Goal: Use online tool/utility

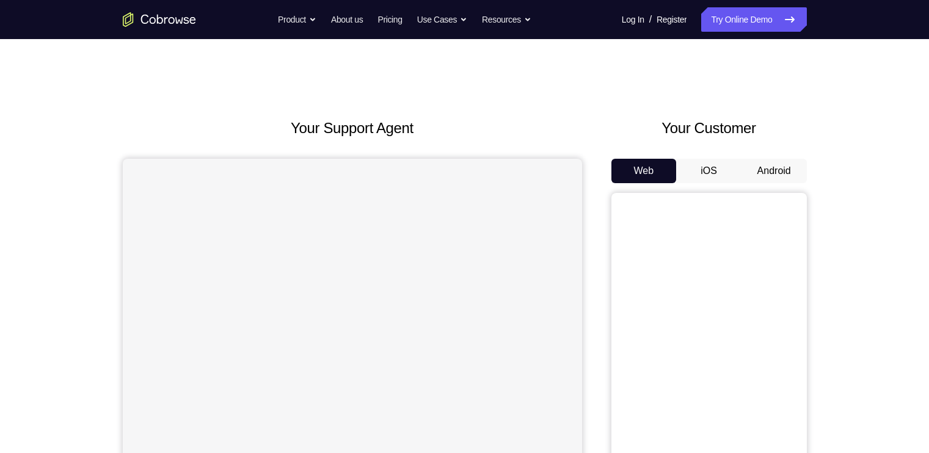
click at [783, 178] on button "Android" at bounding box center [774, 171] width 65 height 24
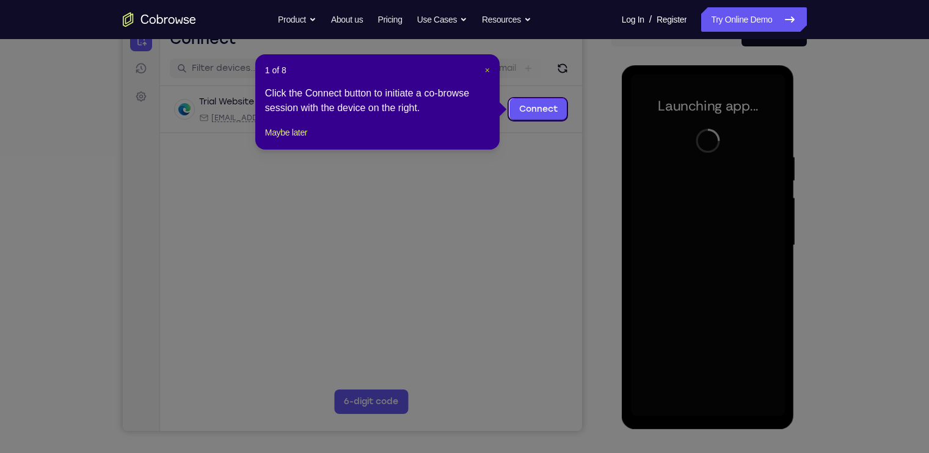
click at [485, 75] on button "×" at bounding box center [487, 70] width 5 height 12
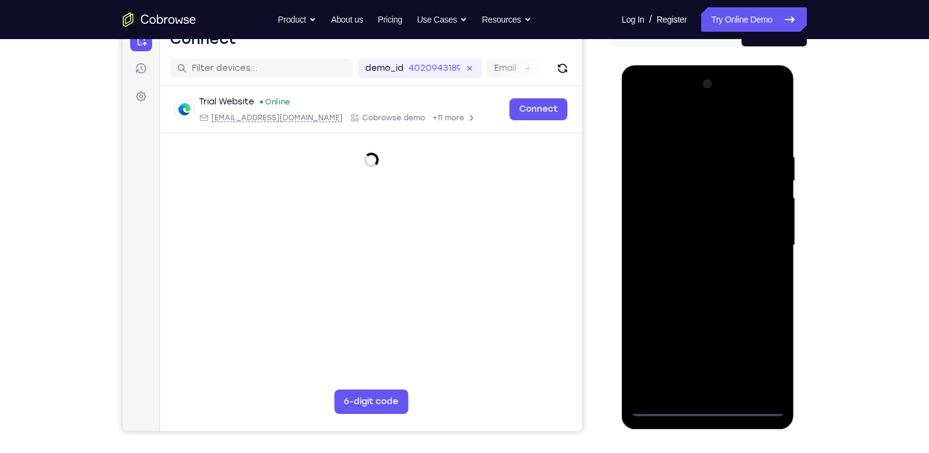
click at [703, 404] on div at bounding box center [708, 246] width 154 height 342
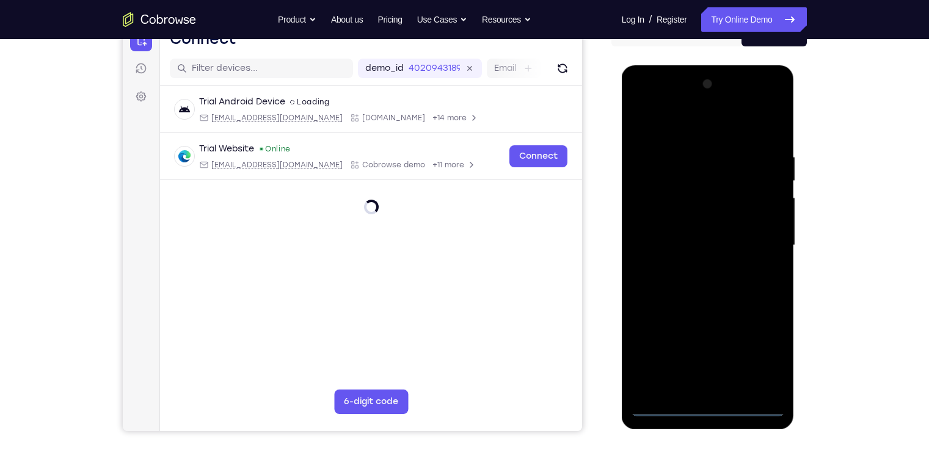
click at [703, 404] on div at bounding box center [708, 246] width 154 height 342
click at [763, 351] on div at bounding box center [708, 246] width 154 height 342
click at [643, 111] on div at bounding box center [708, 246] width 154 height 342
click at [752, 237] on div at bounding box center [708, 246] width 154 height 342
click at [693, 266] on div at bounding box center [708, 246] width 154 height 342
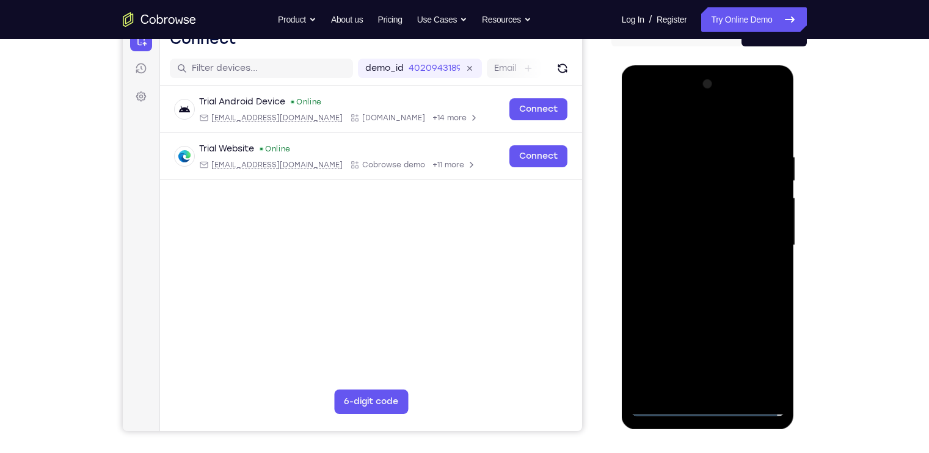
click at [717, 309] on div at bounding box center [708, 246] width 154 height 342
click at [678, 185] on div at bounding box center [708, 246] width 154 height 342
click at [759, 230] on div at bounding box center [708, 246] width 154 height 342
click at [757, 392] on div at bounding box center [708, 246] width 154 height 342
click at [700, 197] on div at bounding box center [708, 246] width 154 height 342
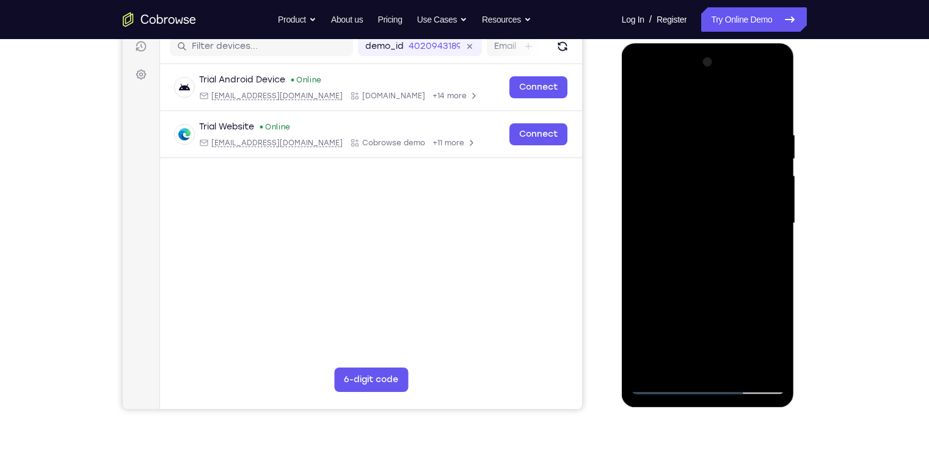
scroll to position [159, 0]
click at [734, 283] on div at bounding box center [708, 224] width 154 height 342
drag, startPoint x: 722, startPoint y: 302, endPoint x: 736, endPoint y: 201, distance: 102.4
click at [736, 201] on div at bounding box center [708, 224] width 154 height 342
click at [775, 184] on div at bounding box center [708, 224] width 154 height 342
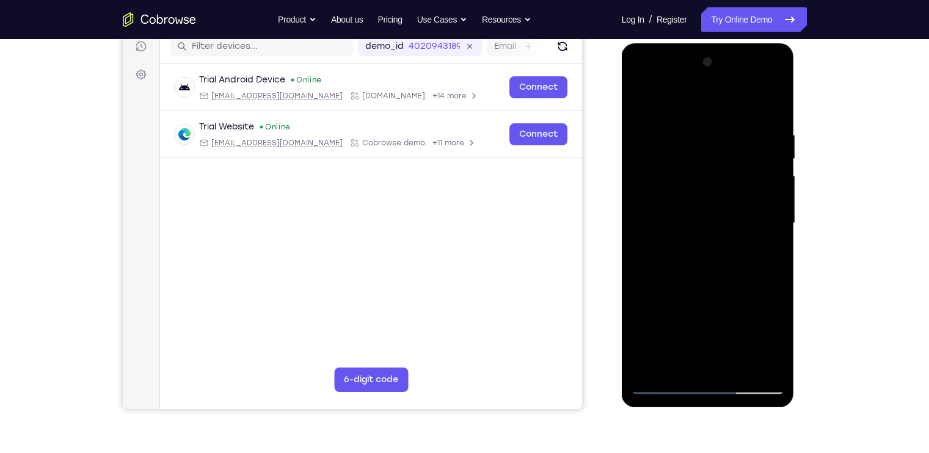
drag, startPoint x: 748, startPoint y: 196, endPoint x: 741, endPoint y: 259, distance: 63.9
click at [741, 259] on div at bounding box center [708, 224] width 154 height 342
click at [773, 238] on div at bounding box center [708, 224] width 154 height 342
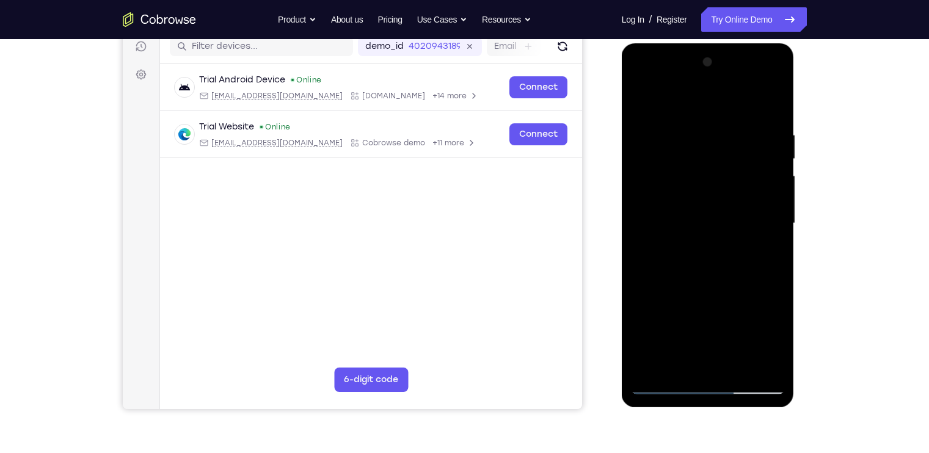
click at [773, 238] on div at bounding box center [708, 224] width 154 height 342
click at [774, 101] on div at bounding box center [708, 224] width 154 height 342
click at [734, 367] on div at bounding box center [708, 224] width 154 height 342
click at [734, 285] on div at bounding box center [708, 224] width 154 height 342
click at [736, 225] on div at bounding box center [708, 224] width 154 height 342
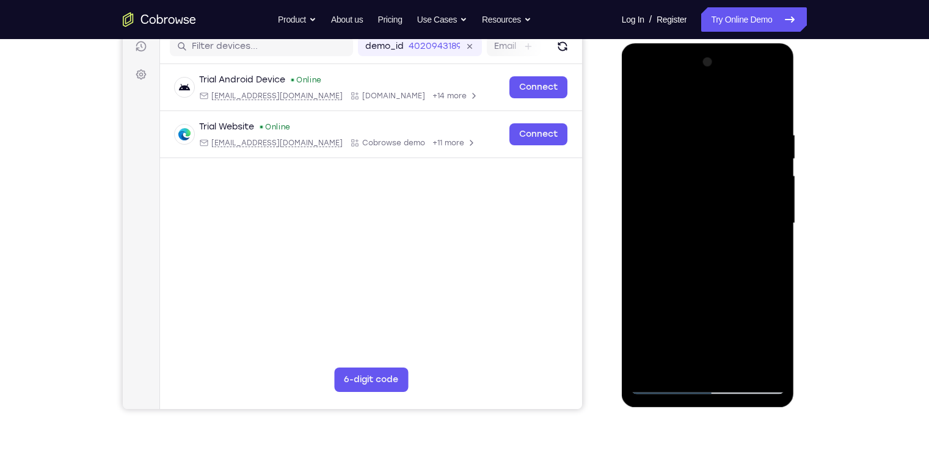
click at [640, 110] on div at bounding box center [708, 224] width 154 height 342
click at [714, 240] on div at bounding box center [708, 224] width 154 height 342
click at [684, 360] on div at bounding box center [708, 224] width 154 height 342
click at [643, 99] on div at bounding box center [708, 224] width 154 height 342
click at [655, 142] on div at bounding box center [708, 224] width 154 height 342
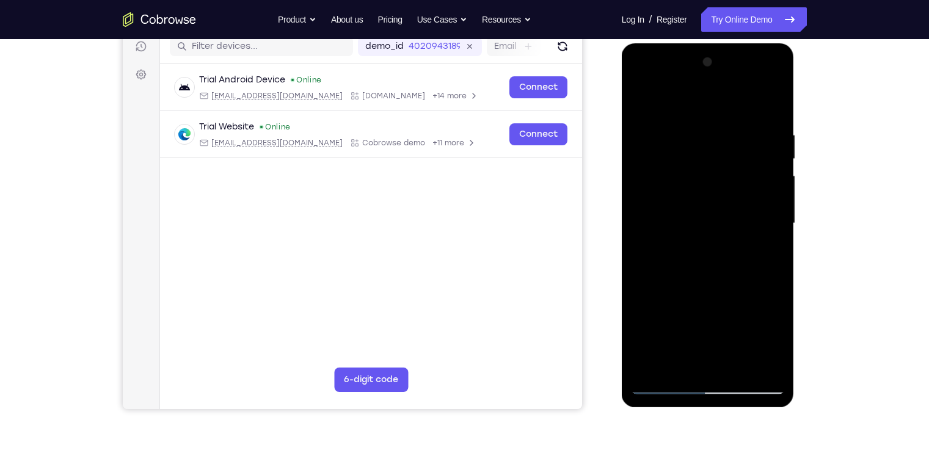
click at [709, 364] on div at bounding box center [708, 224] width 154 height 342
click at [641, 100] on div at bounding box center [708, 224] width 154 height 342
drag, startPoint x: 697, startPoint y: 186, endPoint x: 686, endPoint y: 295, distance: 108.7
click at [686, 295] on div at bounding box center [708, 224] width 154 height 342
click at [690, 126] on div at bounding box center [708, 224] width 154 height 342
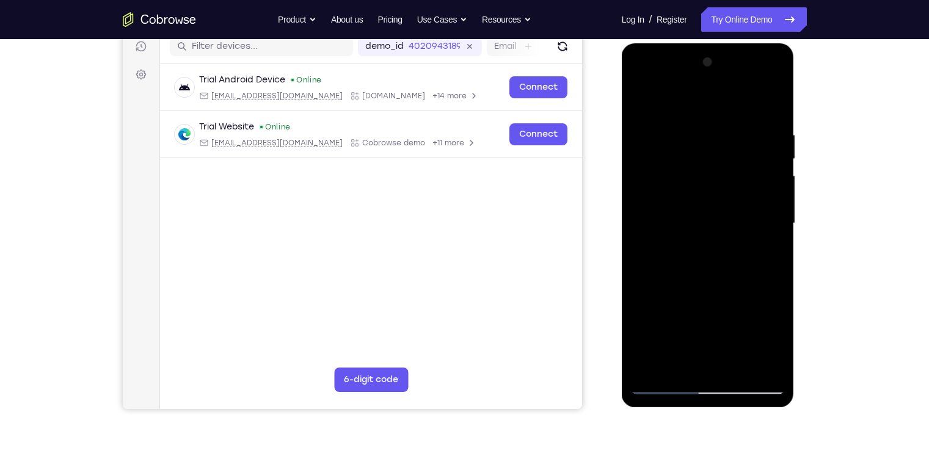
drag, startPoint x: 774, startPoint y: 150, endPoint x: 645, endPoint y: 175, distance: 130.7
click at [645, 175] on div at bounding box center [708, 224] width 154 height 342
drag, startPoint x: 767, startPoint y: 172, endPoint x: 652, endPoint y: 177, distance: 115.0
click at [652, 177] on div at bounding box center [708, 224] width 154 height 342
click at [773, 104] on div at bounding box center [708, 224] width 154 height 342
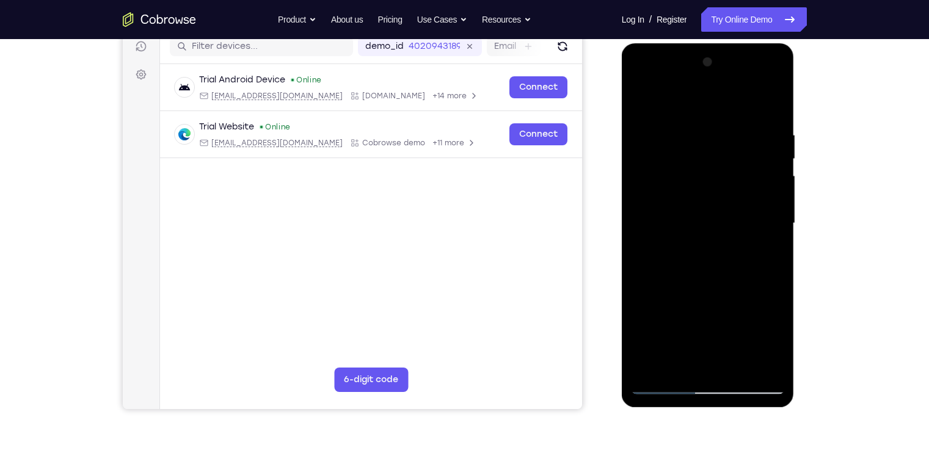
drag, startPoint x: 715, startPoint y: 307, endPoint x: 715, endPoint y: 174, distance: 133.8
click at [715, 174] on div at bounding box center [708, 224] width 154 height 342
drag, startPoint x: 676, startPoint y: 329, endPoint x: 679, endPoint y: 130, distance: 199.2
click at [679, 130] on div at bounding box center [708, 224] width 154 height 342
drag, startPoint x: 705, startPoint y: 288, endPoint x: 694, endPoint y: 141, distance: 147.1
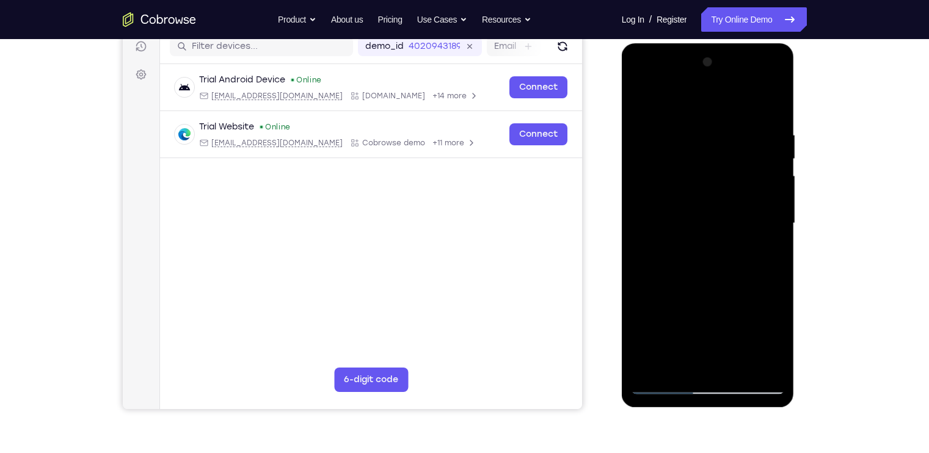
click at [694, 141] on div at bounding box center [708, 224] width 154 height 342
click at [781, 230] on div at bounding box center [708, 224] width 154 height 342
drag, startPoint x: 703, startPoint y: 315, endPoint x: 702, endPoint y: 181, distance: 133.8
click at [702, 181] on div at bounding box center [708, 224] width 154 height 342
drag, startPoint x: 704, startPoint y: 294, endPoint x: 707, endPoint y: 157, distance: 136.9
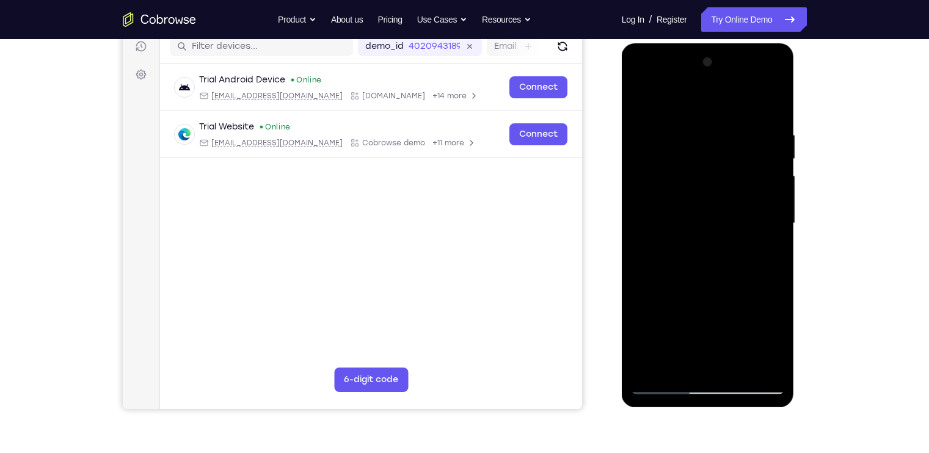
click at [707, 157] on div at bounding box center [708, 224] width 154 height 342
click at [774, 192] on div at bounding box center [708, 224] width 154 height 342
drag, startPoint x: 733, startPoint y: 280, endPoint x: 722, endPoint y: 159, distance: 120.9
click at [722, 159] on div at bounding box center [708, 224] width 154 height 342
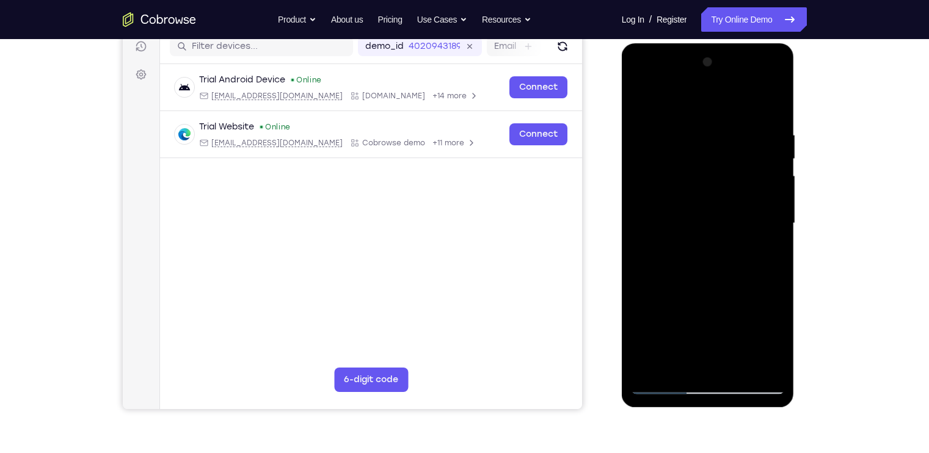
drag, startPoint x: 734, startPoint y: 304, endPoint x: 734, endPoint y: 181, distance: 122.8
click at [734, 181] on div at bounding box center [708, 224] width 154 height 342
drag, startPoint x: 709, startPoint y: 285, endPoint x: 710, endPoint y: 170, distance: 114.9
click at [710, 170] on div at bounding box center [708, 224] width 154 height 342
click at [737, 365] on div at bounding box center [708, 224] width 154 height 342
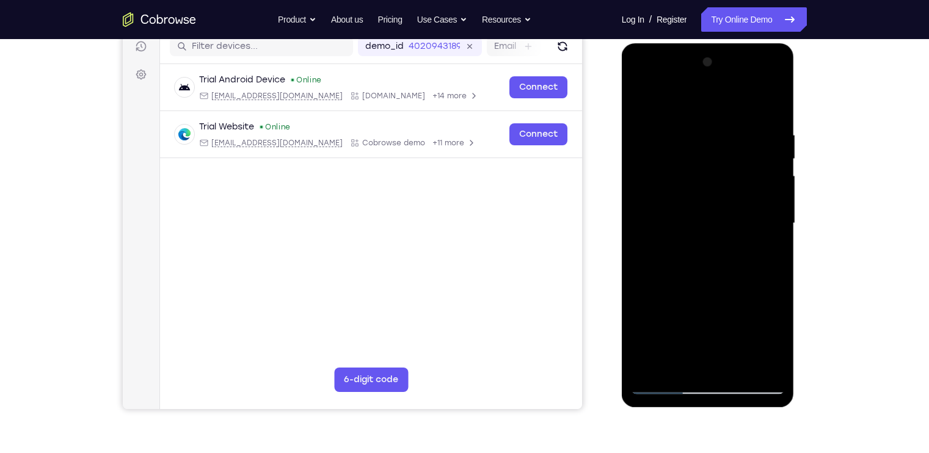
click at [780, 161] on div at bounding box center [708, 224] width 154 height 342
click at [638, 159] on div at bounding box center [708, 224] width 154 height 342
click at [653, 150] on div at bounding box center [708, 224] width 154 height 342
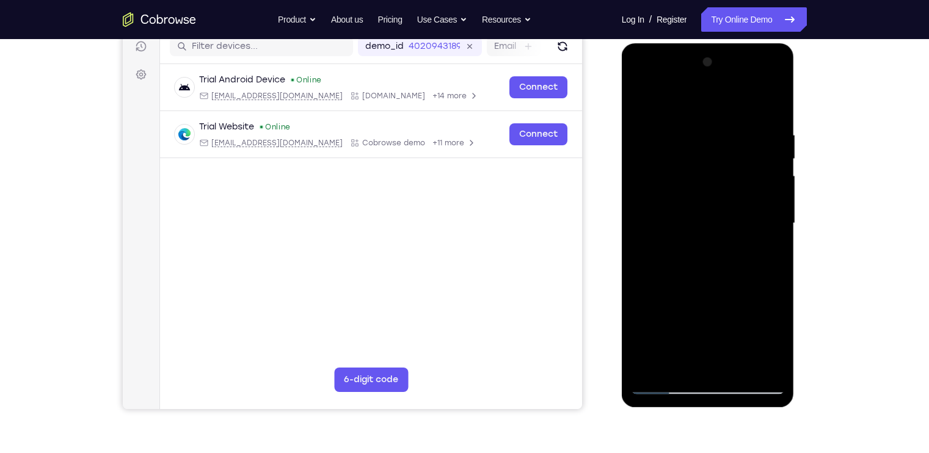
click at [642, 104] on div at bounding box center [708, 224] width 154 height 342
click at [645, 98] on div at bounding box center [708, 224] width 154 height 342
click at [652, 365] on div at bounding box center [708, 224] width 154 height 342
drag, startPoint x: 709, startPoint y: 174, endPoint x: 701, endPoint y: 313, distance: 138.9
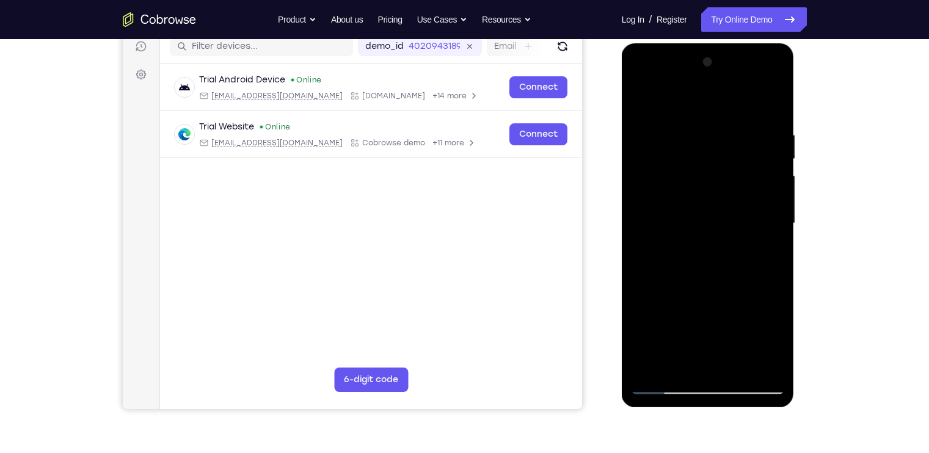
click at [701, 313] on div at bounding box center [708, 224] width 154 height 342
click at [769, 131] on div at bounding box center [708, 224] width 154 height 342
click at [772, 367] on div at bounding box center [708, 224] width 154 height 342
click at [705, 365] on div at bounding box center [708, 224] width 154 height 342
click at [730, 212] on div at bounding box center [708, 224] width 154 height 342
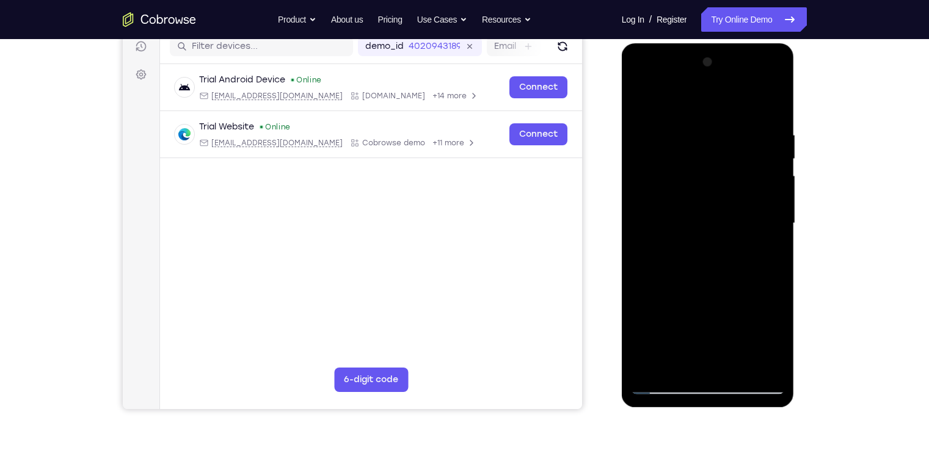
click at [735, 359] on div at bounding box center [708, 224] width 154 height 342
click at [764, 359] on div at bounding box center [708, 224] width 154 height 342
click at [770, 266] on div at bounding box center [708, 224] width 154 height 342
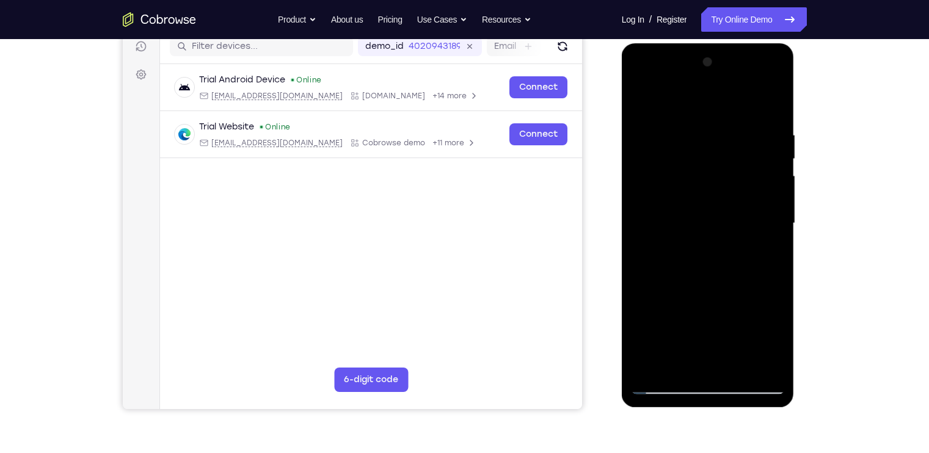
drag, startPoint x: 770, startPoint y: 266, endPoint x: 650, endPoint y: 271, distance: 121.1
click at [650, 271] on div at bounding box center [708, 224] width 154 height 342
click at [752, 188] on div at bounding box center [708, 224] width 154 height 342
click at [758, 258] on div at bounding box center [708, 224] width 154 height 342
drag, startPoint x: 758, startPoint y: 258, endPoint x: 639, endPoint y: 256, distance: 118.6
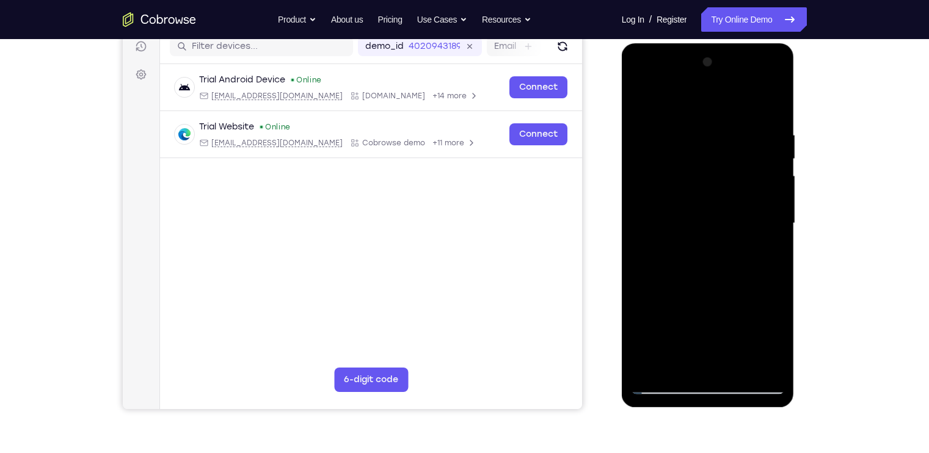
click at [639, 256] on div at bounding box center [708, 224] width 154 height 342
drag, startPoint x: 765, startPoint y: 133, endPoint x: 659, endPoint y: 146, distance: 106.6
click at [659, 146] on div at bounding box center [708, 224] width 154 height 342
click at [770, 107] on div at bounding box center [708, 224] width 154 height 342
click at [745, 370] on div at bounding box center [708, 224] width 154 height 342
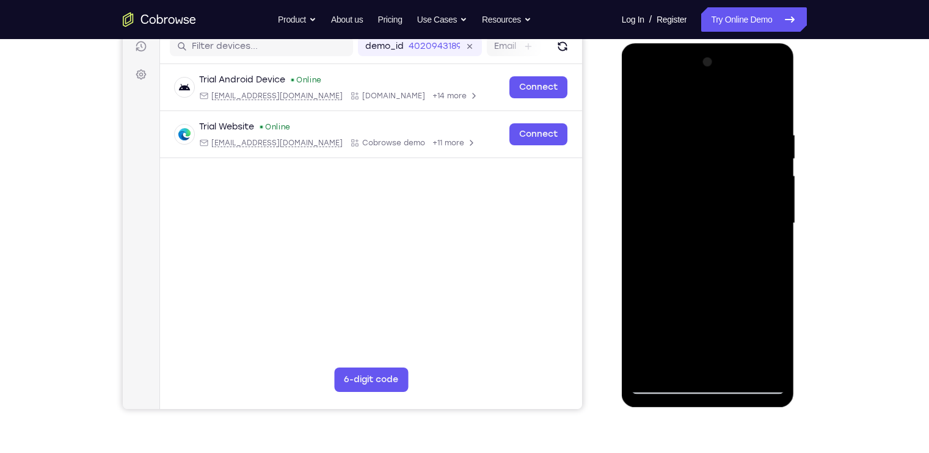
click at [653, 148] on div at bounding box center [708, 224] width 154 height 342
